Goal: Check status: Check status

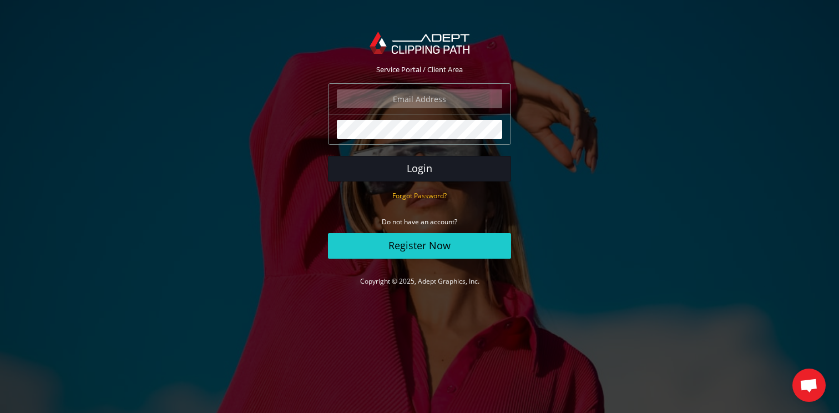
type input "[EMAIL_ADDRESS][DOMAIN_NAME]"
click at [408, 166] on button "Login" at bounding box center [419, 169] width 183 height 26
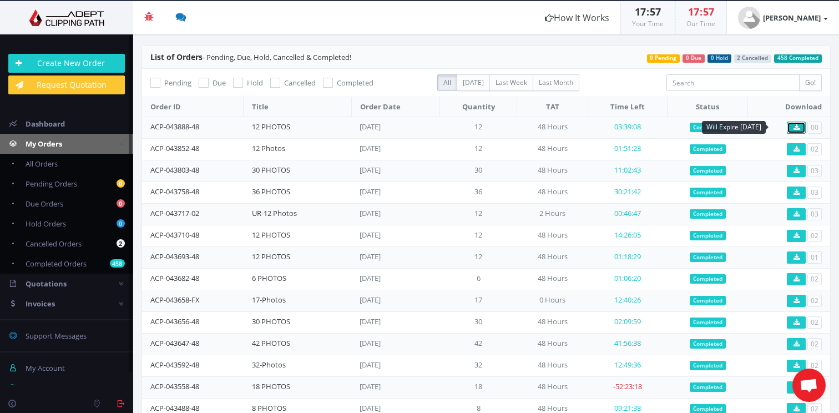
click at [793, 130] on icon at bounding box center [796, 127] width 6 height 7
